Goal: Task Accomplishment & Management: Complete application form

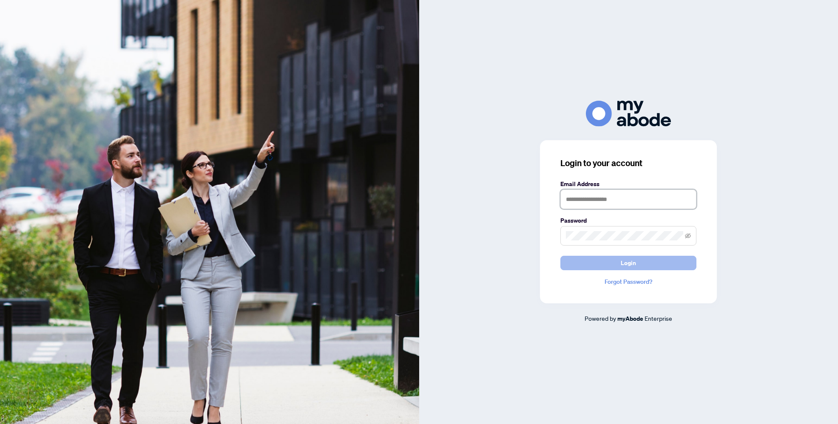
type input "**********"
click at [671, 266] on button "Login" at bounding box center [628, 263] width 136 height 14
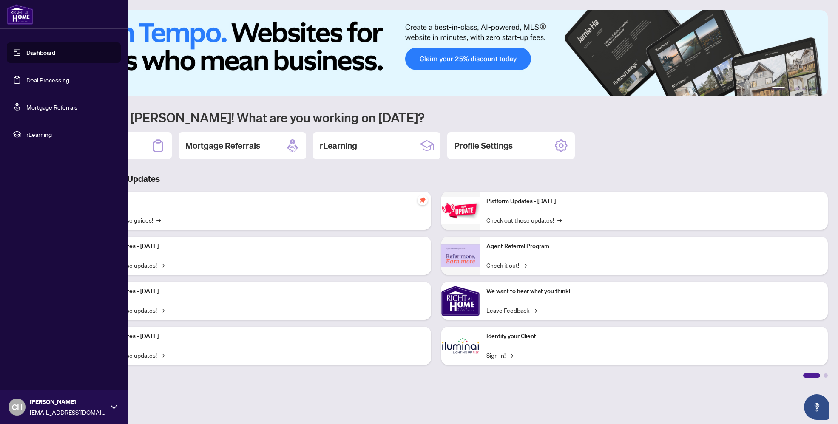
click at [26, 53] on link "Dashboard" at bounding box center [40, 53] width 29 height 8
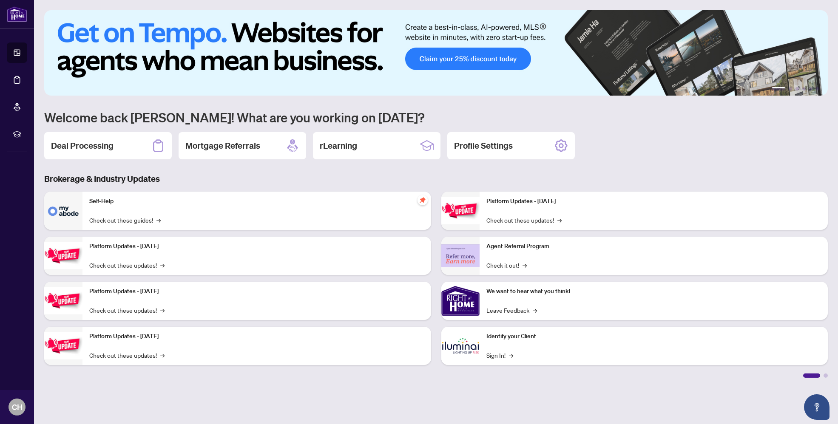
click at [150, 148] on div "Deal Processing" at bounding box center [107, 145] width 127 height 27
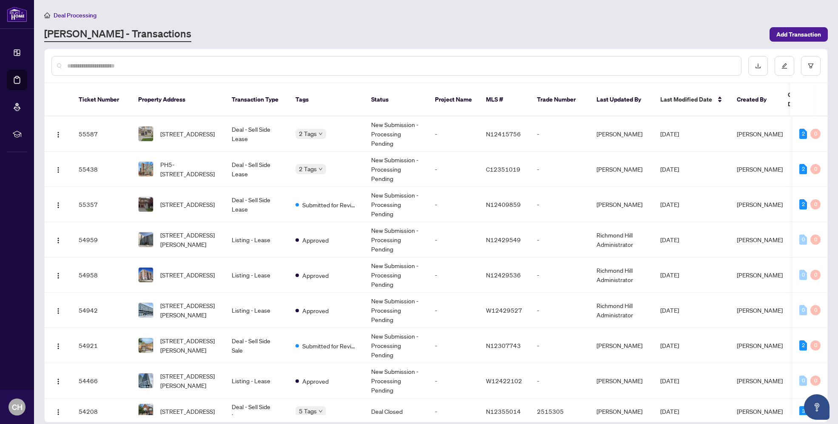
click at [204, 64] on input "text" at bounding box center [400, 65] width 667 height 9
type input "***"
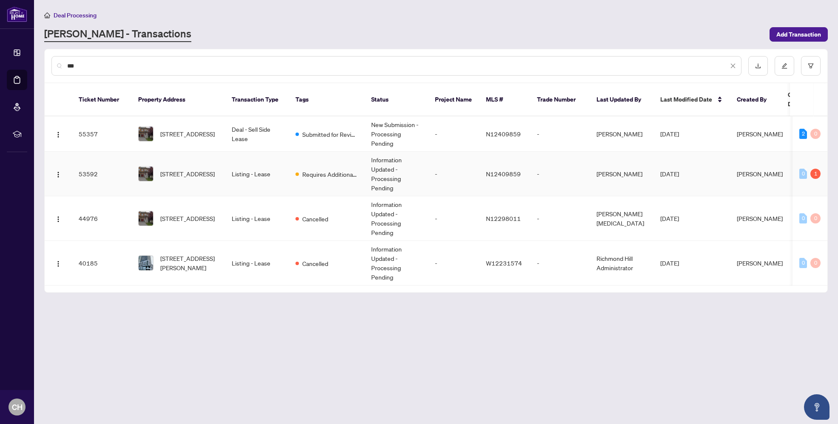
scroll to position [0, 3]
click at [183, 153] on td "246 Zokol Dr, Aurora, Ontario L4G 0C2, Canada" at bounding box center [174, 174] width 93 height 45
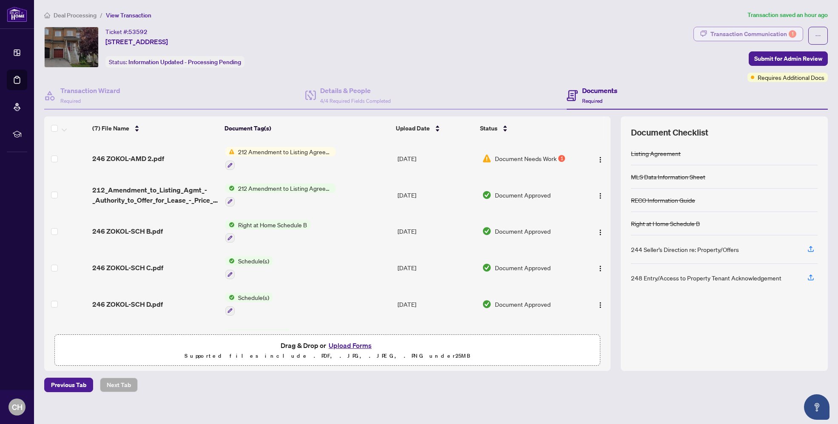
click at [778, 36] on div "Transaction Communication 1" at bounding box center [753, 34] width 86 height 14
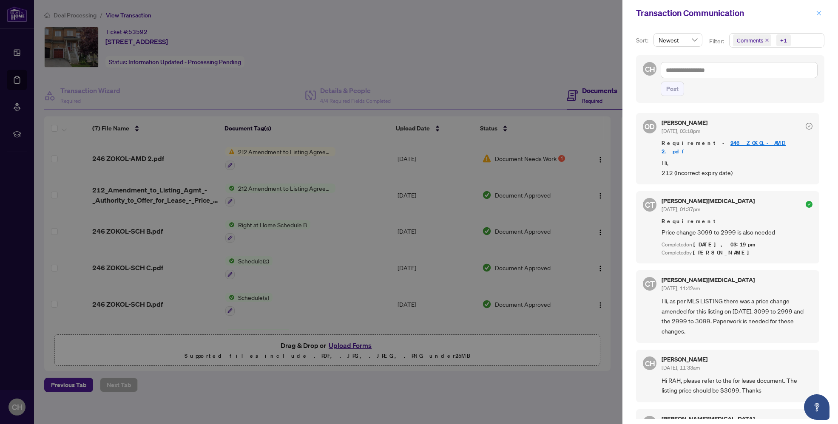
click at [818, 14] on icon "close" at bounding box center [818, 13] width 5 height 5
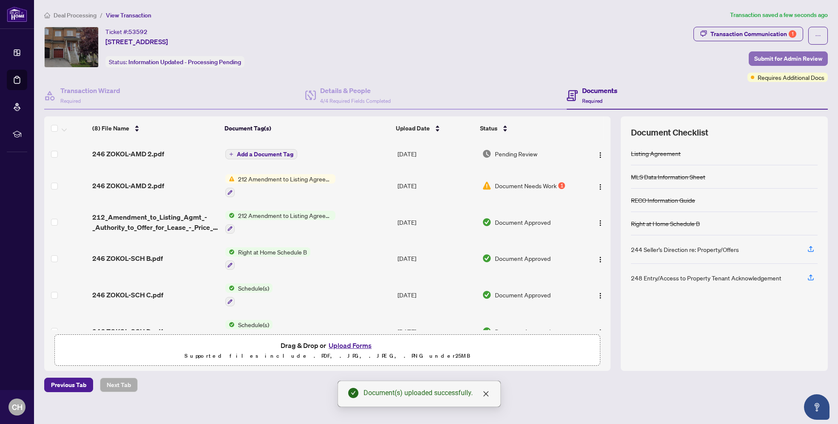
click at [783, 61] on span "Submit for Admin Review" at bounding box center [788, 59] width 68 height 14
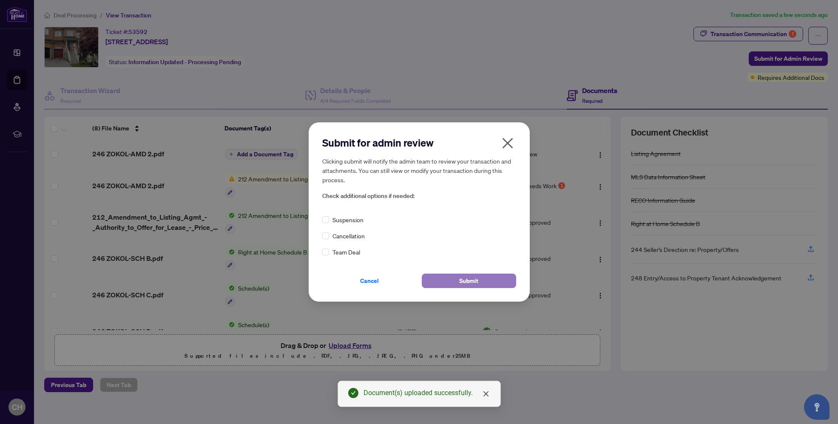
click at [484, 281] on button "Submit" at bounding box center [469, 281] width 94 height 14
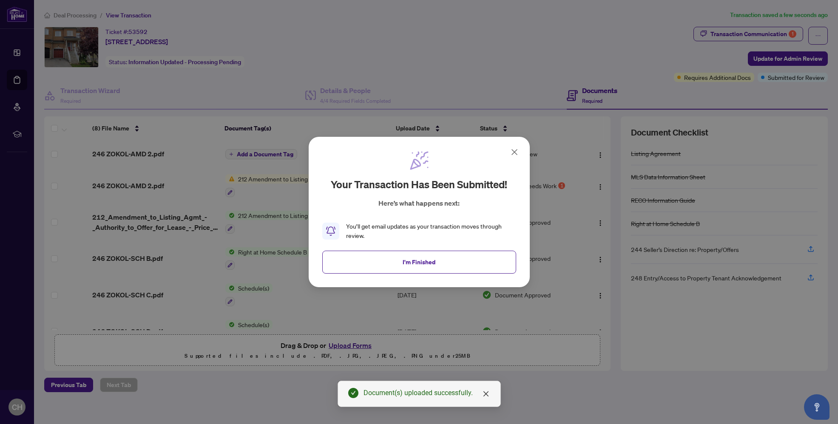
click at [493, 269] on button "I'm Finished" at bounding box center [419, 262] width 194 height 23
